Goal: Transaction & Acquisition: Purchase product/service

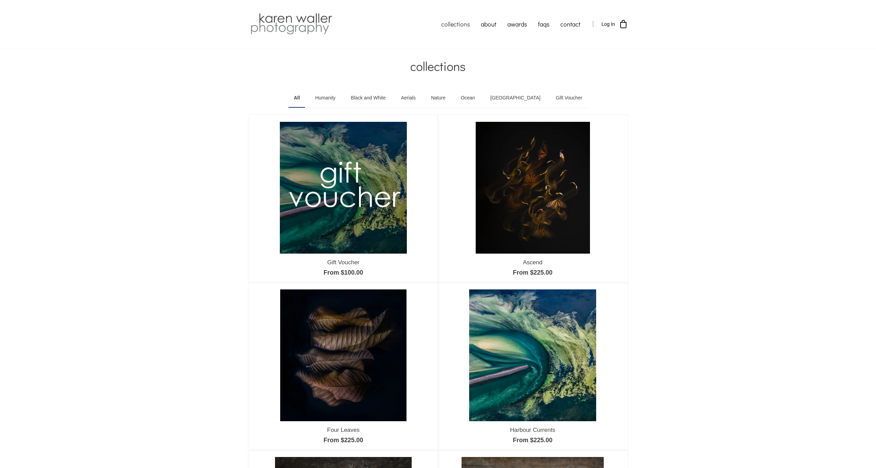
click at [341, 98] on link "Humanity" at bounding box center [325, 97] width 31 height 19
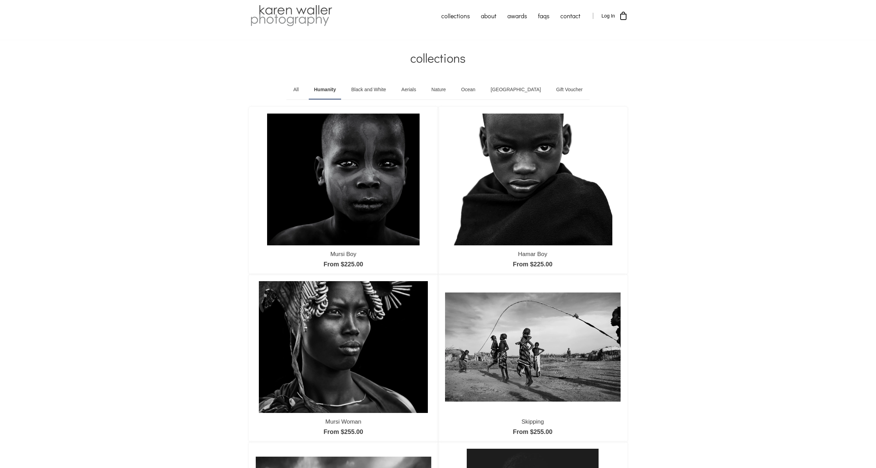
scroll to position [9, 0]
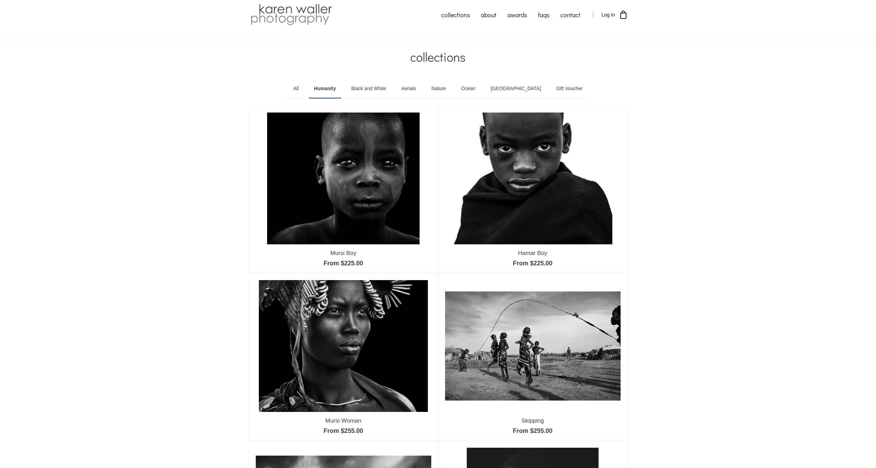
click at [383, 88] on link "Black and White" at bounding box center [368, 88] width 45 height 19
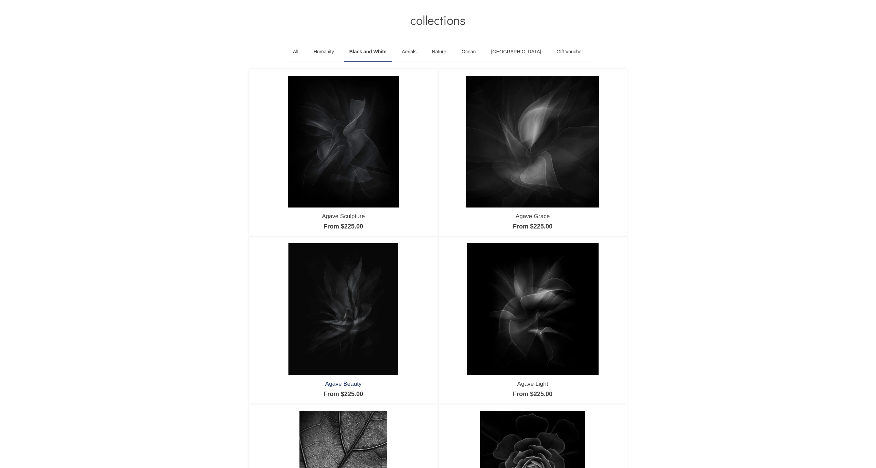
scroll to position [34, 0]
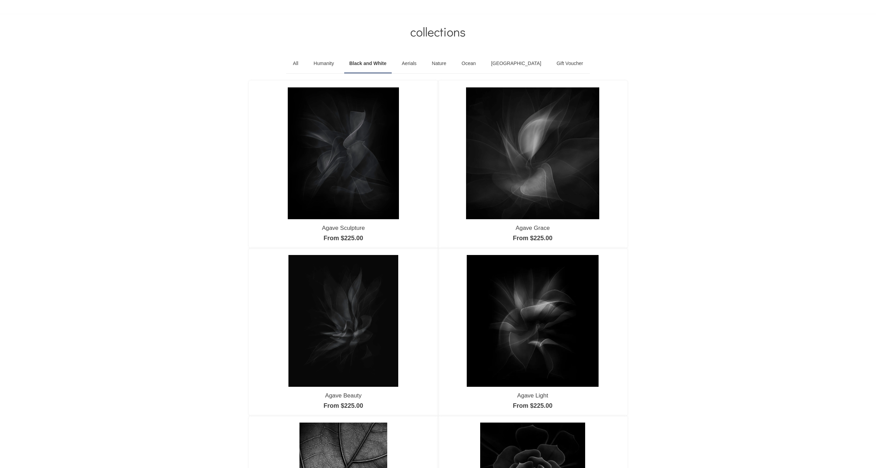
click at [452, 64] on link "Nature" at bounding box center [439, 63] width 25 height 19
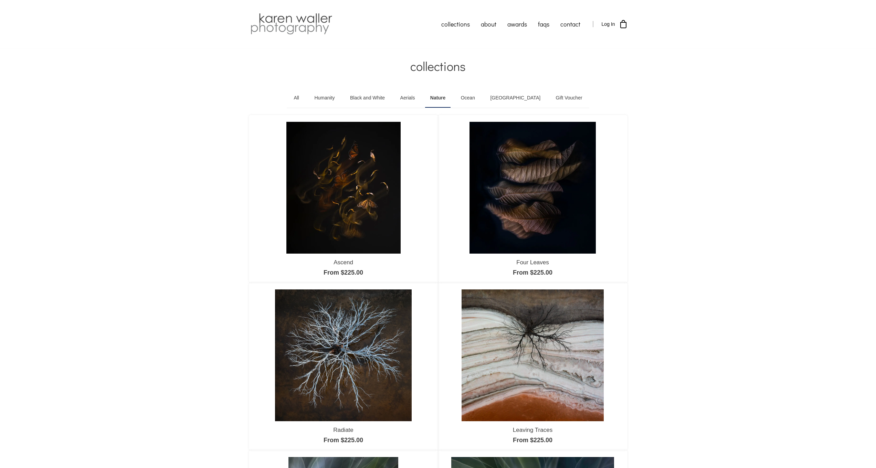
click at [369, 146] on img at bounding box center [343, 187] width 114 height 131
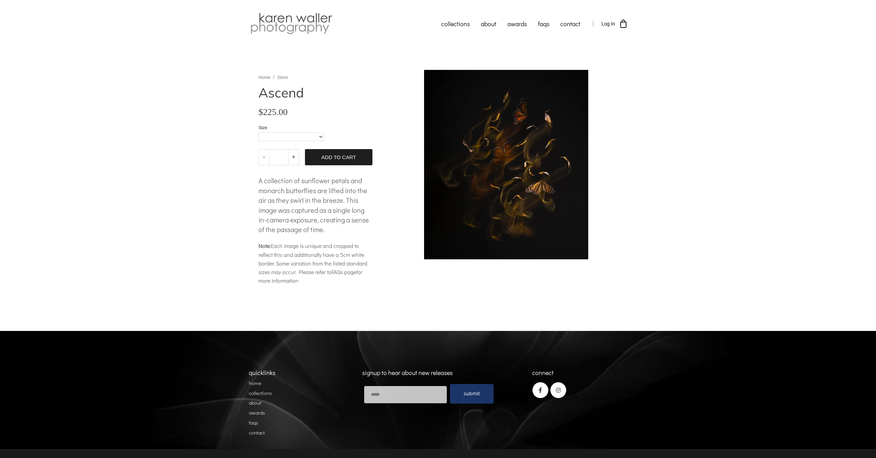
scroll to position [0, 0]
click at [493, 147] on body "collections humanity" at bounding box center [438, 235] width 876 height 471
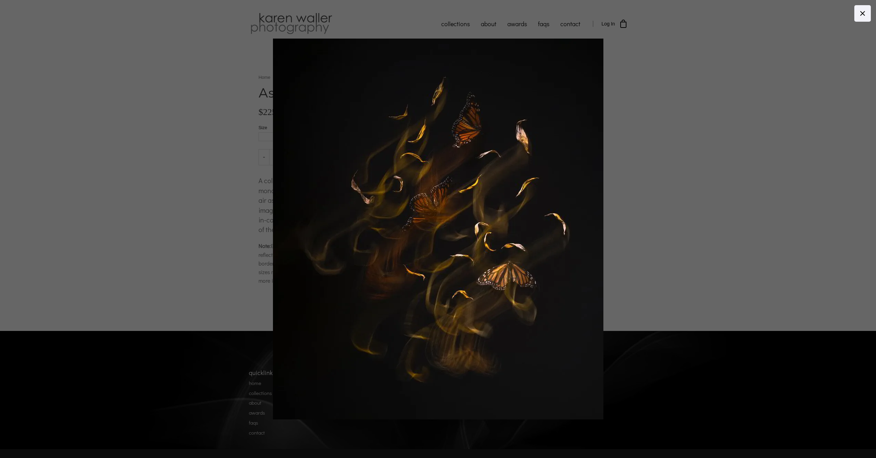
click at [681, 148] on div at bounding box center [667, 229] width 789 height 381
